Goal: Task Accomplishment & Management: Manage account settings

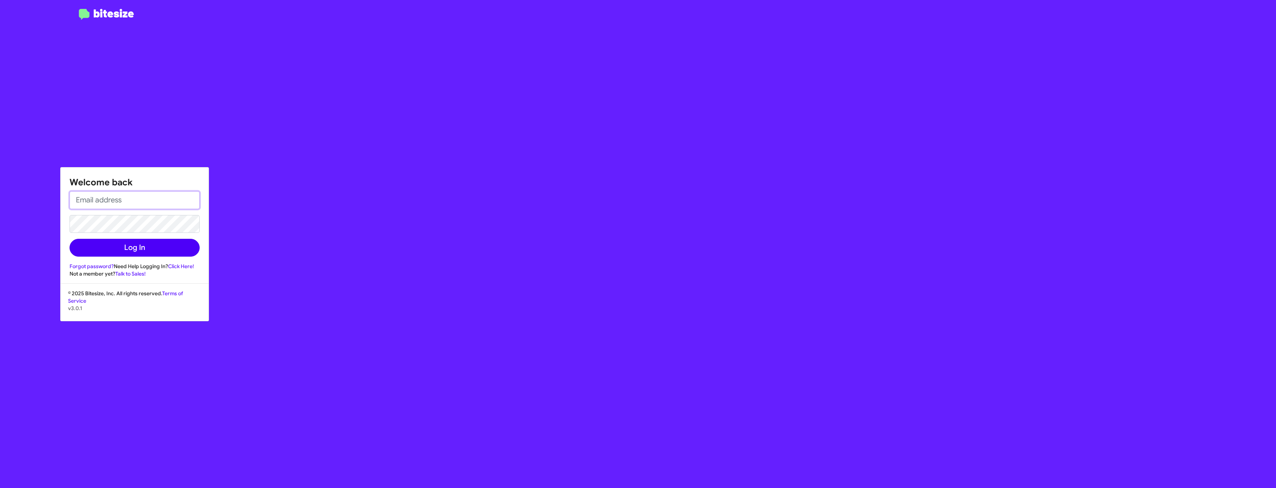
type input "[EMAIL_ADDRESS][DOMAIN_NAME]"
click at [135, 253] on button "Log In" at bounding box center [135, 248] width 130 height 18
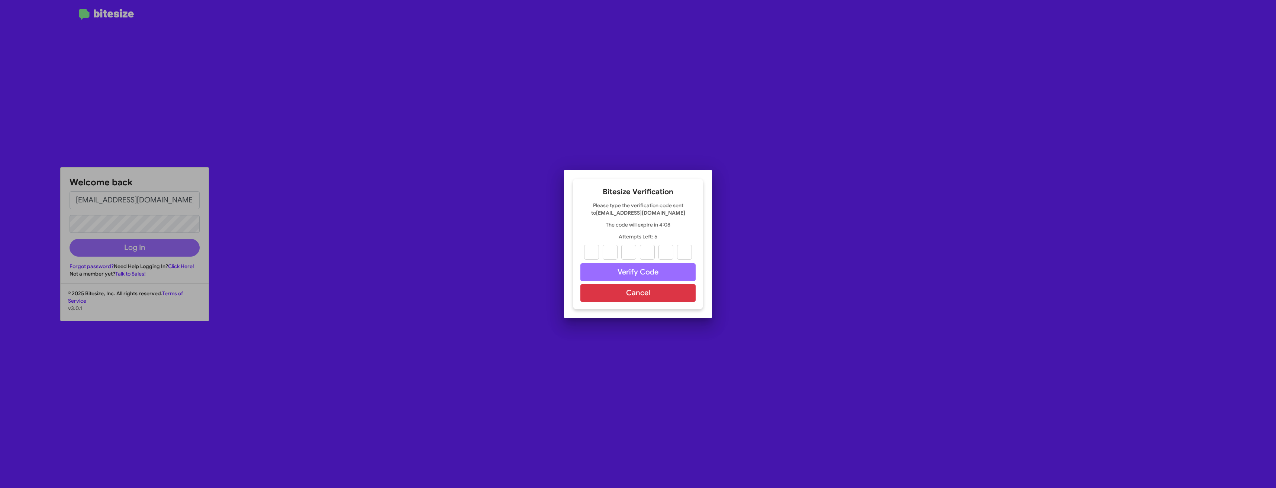
paste input "7"
type input "3"
type input "8"
type input "1"
type input "4"
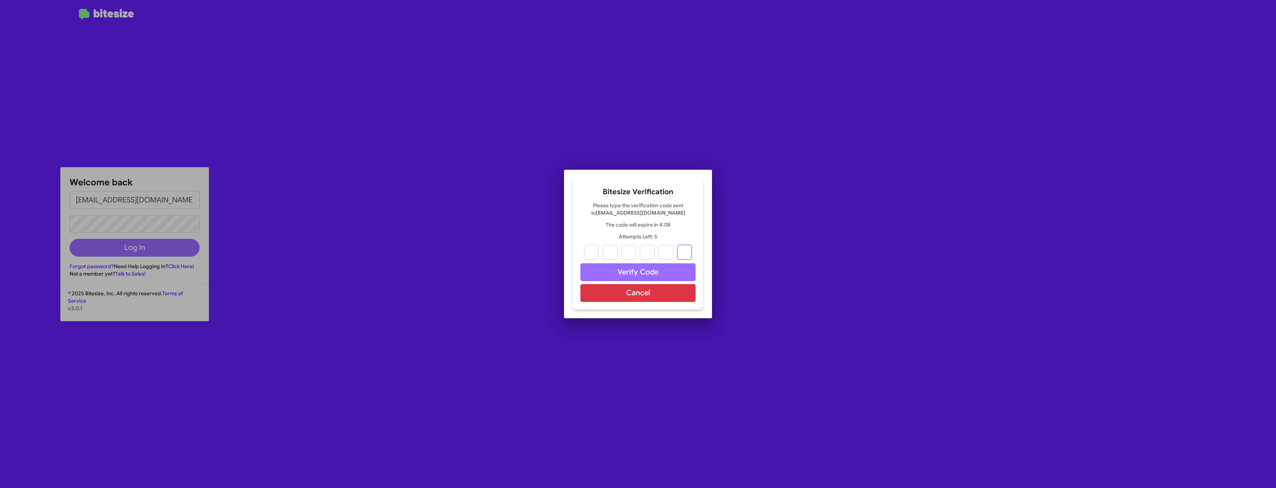
type input "2"
type input "7"
click at [653, 270] on button "Verify Code" at bounding box center [637, 273] width 115 height 18
